Goal: Task Accomplishment & Management: Complete application form

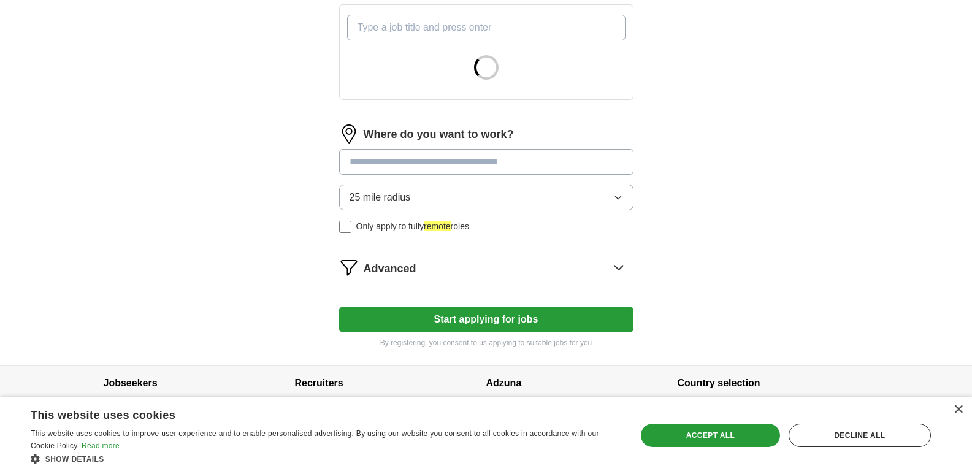
scroll to position [462, 0]
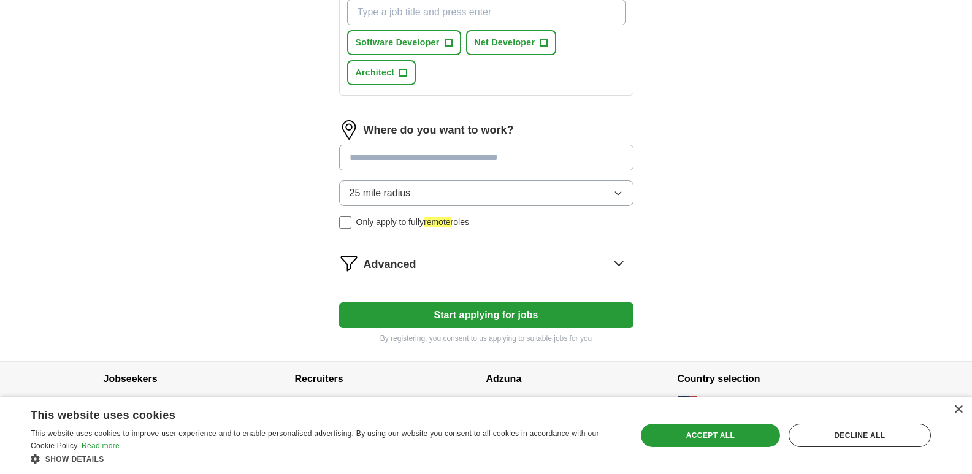
click at [511, 317] on button "Start applying for jobs" at bounding box center [486, 315] width 294 height 26
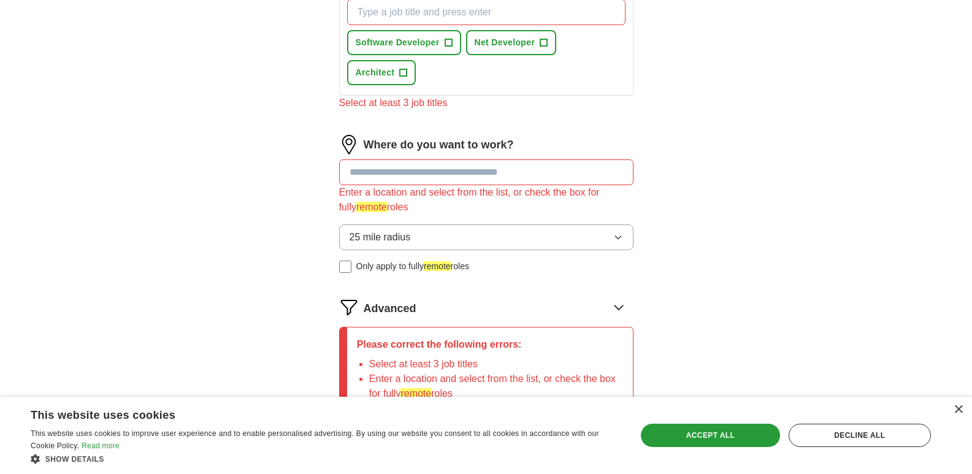
click at [478, 178] on input at bounding box center [486, 172] width 294 height 26
click at [454, 239] on button "25 mile radius" at bounding box center [486, 237] width 294 height 26
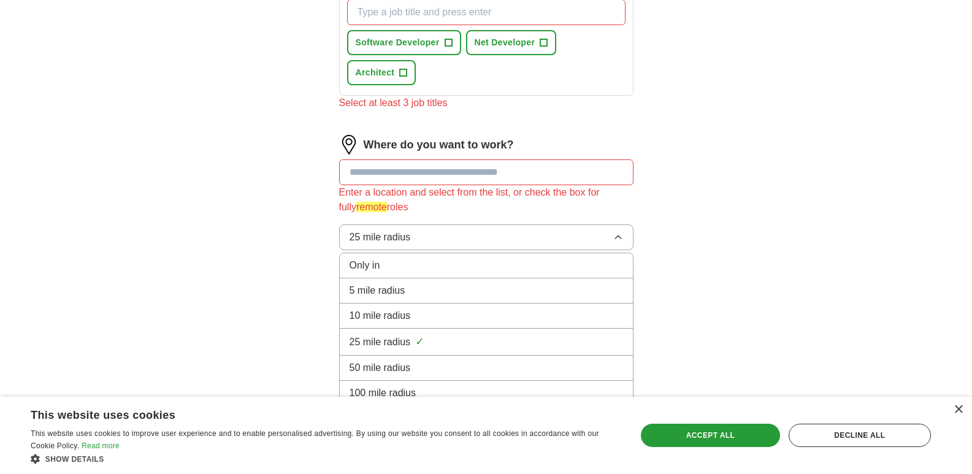
click at [432, 275] on li "Only in" at bounding box center [486, 265] width 293 height 25
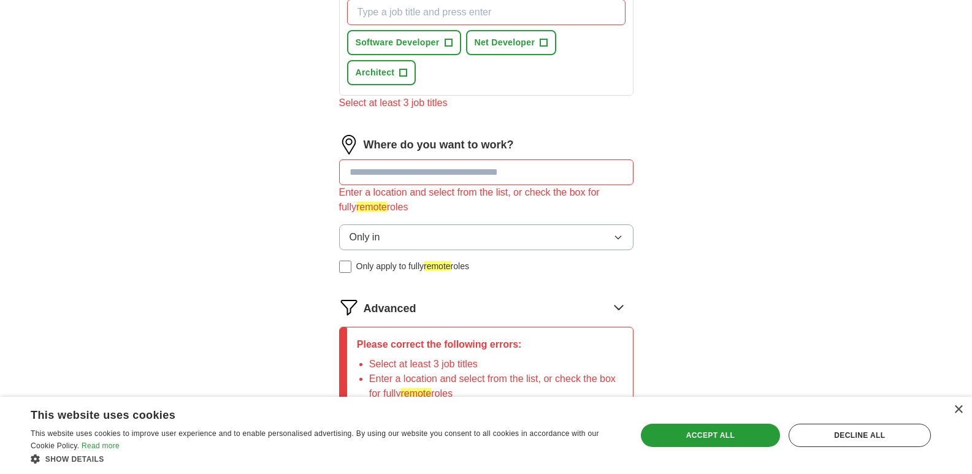
click at [464, 160] on input at bounding box center [486, 172] width 294 height 26
click at [465, 166] on input at bounding box center [486, 172] width 294 height 26
click at [466, 184] on input at bounding box center [486, 172] width 294 height 26
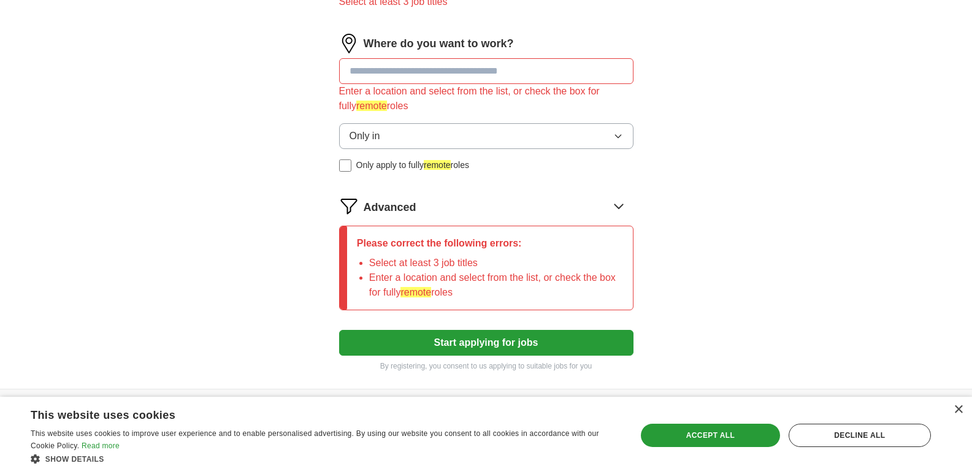
scroll to position [585, 0]
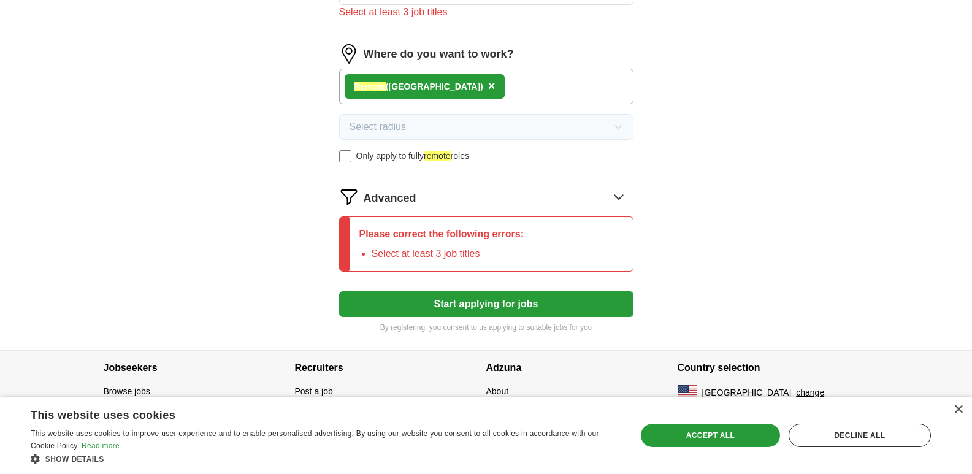
click at [495, 266] on div "Please correct the following errors: Select at least 3 job titles" at bounding box center [442, 244] width 185 height 54
click at [495, 256] on li "Select at least 3 job titles" at bounding box center [448, 254] width 153 height 15
click at [507, 293] on button "Start applying for jobs" at bounding box center [486, 304] width 294 height 26
click at [443, 305] on button "Start applying for jobs" at bounding box center [486, 304] width 294 height 26
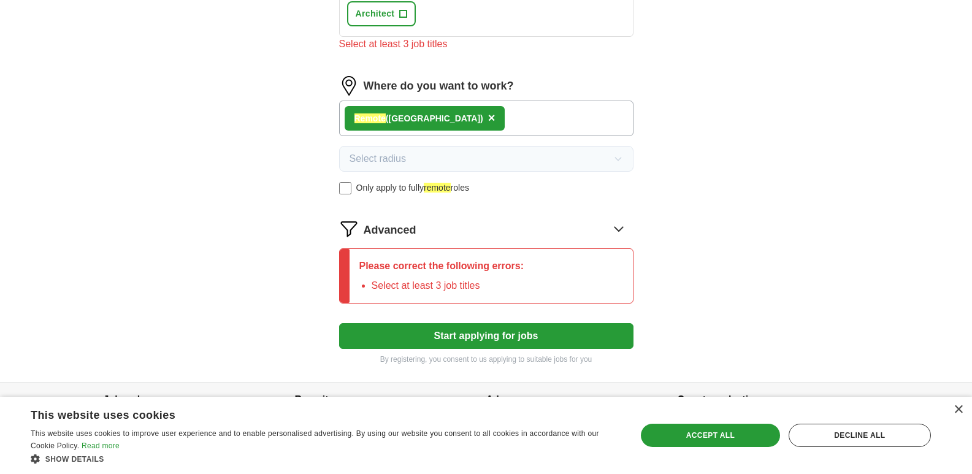
scroll to position [492, 0]
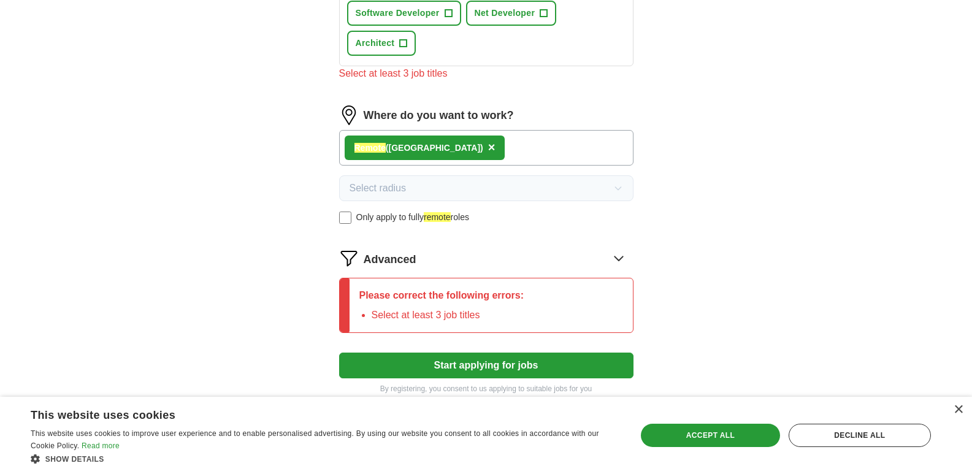
click at [443, 305] on div "Please correct the following errors: Select at least 3 job titles" at bounding box center [442, 305] width 185 height 54
click at [530, 297] on div "Please correct the following errors: Select at least 3 job titles" at bounding box center [442, 305] width 185 height 54
click at [625, 257] on icon at bounding box center [619, 258] width 20 height 20
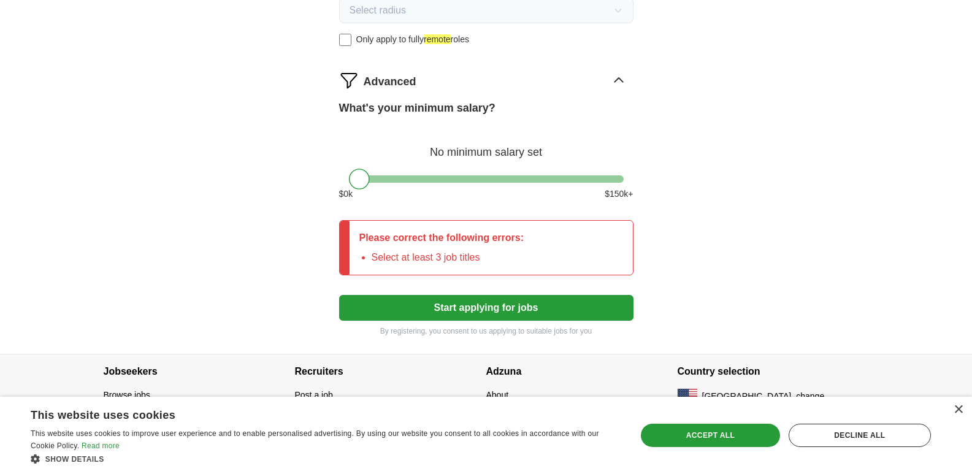
scroll to position [673, 0]
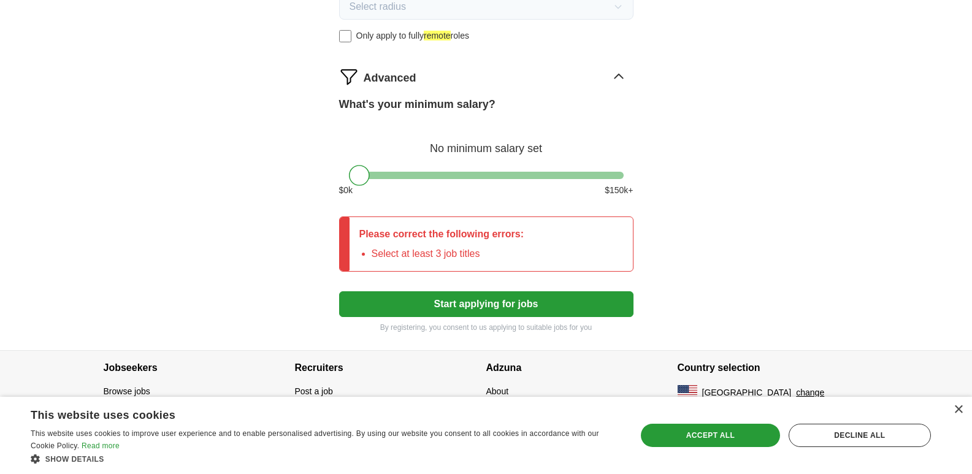
drag, startPoint x: 353, startPoint y: 164, endPoint x: 522, endPoint y: 165, distance: 169.2
click at [522, 165] on div "What's your minimum salary? No minimum salary set $ 0 k $ 150 k+" at bounding box center [486, 151] width 294 height 110
drag, startPoint x: 357, startPoint y: 175, endPoint x: 564, endPoint y: 183, distance: 206.8
click at [564, 183] on div at bounding box center [569, 175] width 21 height 21
click at [521, 310] on button "Start applying for jobs" at bounding box center [486, 304] width 294 height 26
